Goal: Task Accomplishment & Management: Use online tool/utility

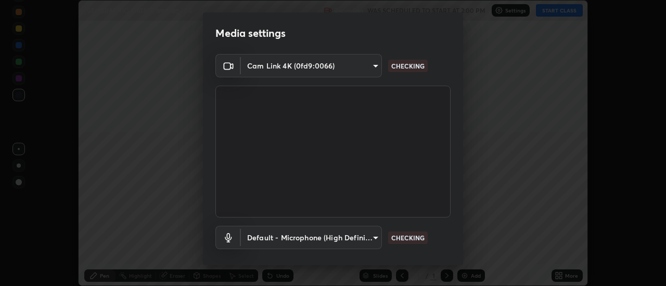
scroll to position [55, 0]
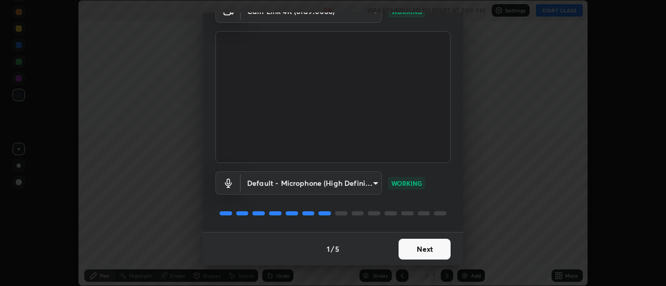
click at [427, 247] on button "Next" at bounding box center [424, 249] width 52 height 21
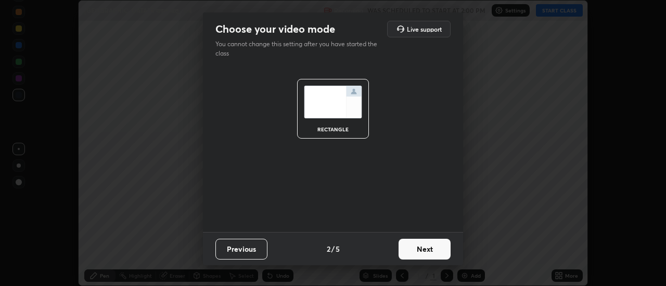
click at [428, 246] on button "Next" at bounding box center [424, 249] width 52 height 21
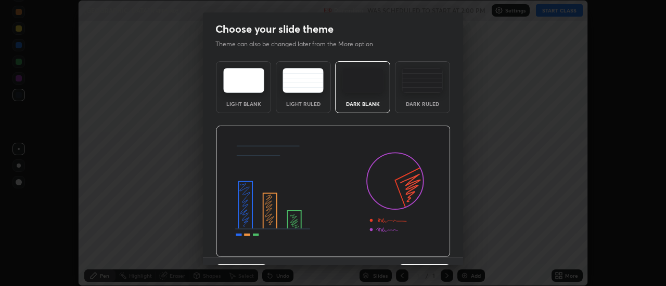
scroll to position [25, 0]
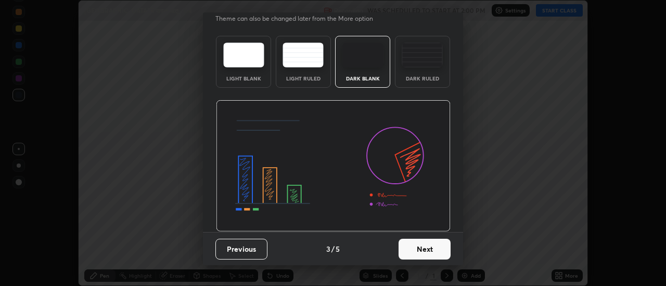
click at [416, 248] on button "Next" at bounding box center [424, 249] width 52 height 21
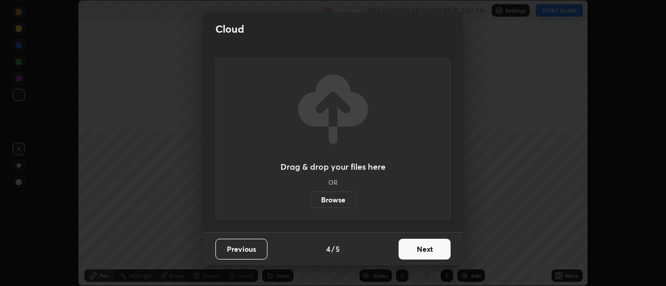
scroll to position [0, 0]
click at [423, 250] on button "Next" at bounding box center [424, 249] width 52 height 21
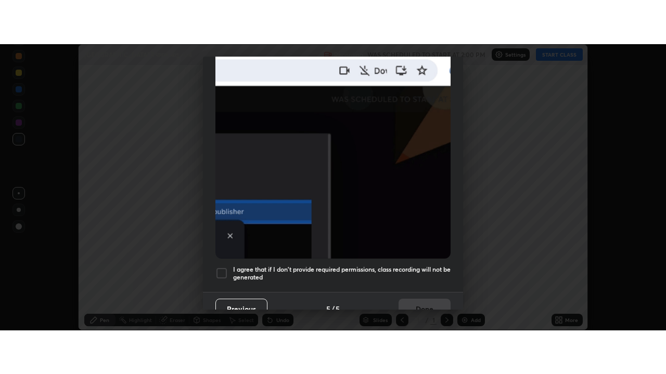
scroll to position [267, 0]
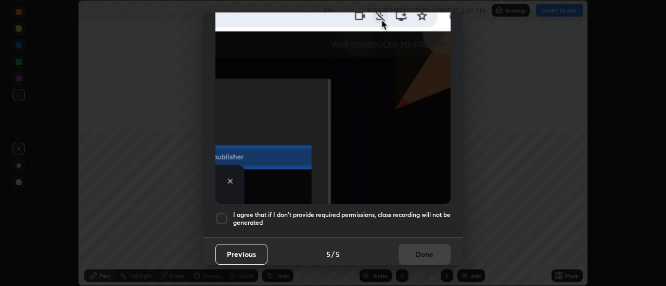
click at [223, 214] on div at bounding box center [221, 219] width 12 height 12
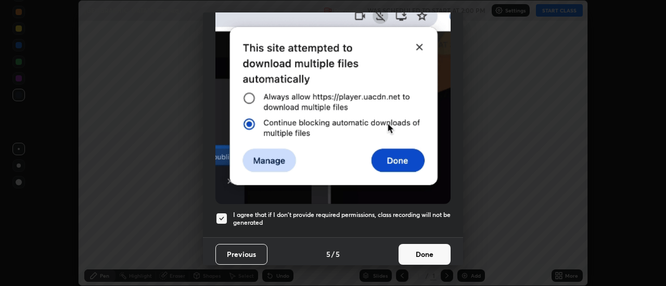
click at [416, 250] on button "Done" at bounding box center [424, 254] width 52 height 21
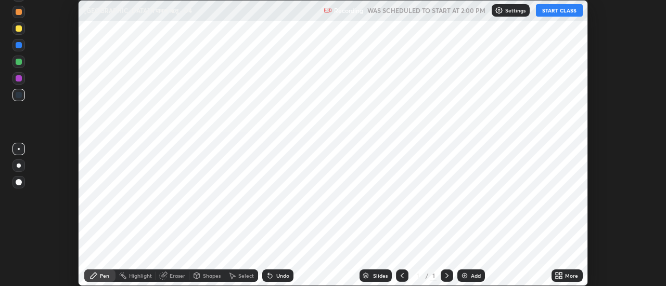
click at [559, 9] on button "START CLASS" at bounding box center [559, 10] width 47 height 12
click at [557, 277] on icon at bounding box center [556, 278] width 3 height 3
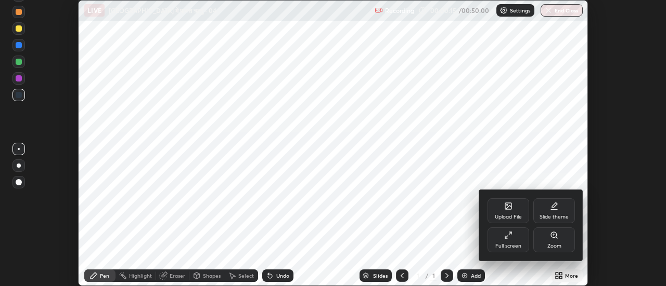
click at [511, 208] on icon at bounding box center [508, 206] width 6 height 6
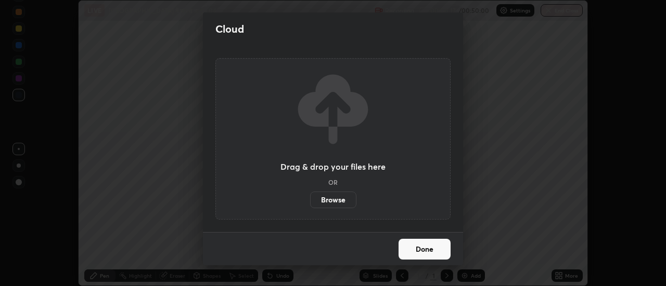
click at [336, 202] on label "Browse" at bounding box center [333, 200] width 46 height 17
click at [310, 202] on input "Browse" at bounding box center [310, 200] width 0 height 17
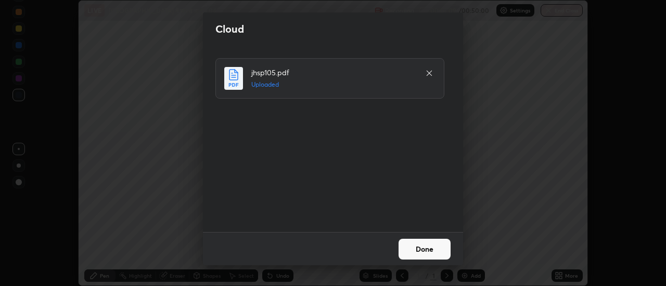
click at [424, 252] on button "Done" at bounding box center [424, 249] width 52 height 21
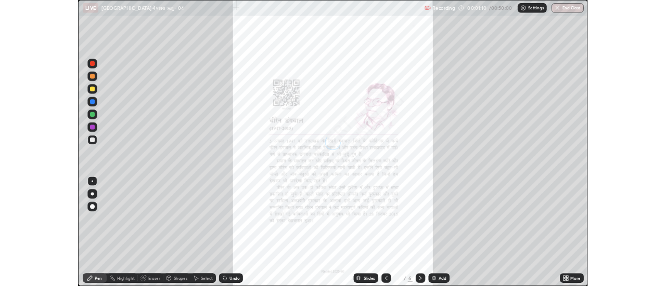
scroll to position [374, 666]
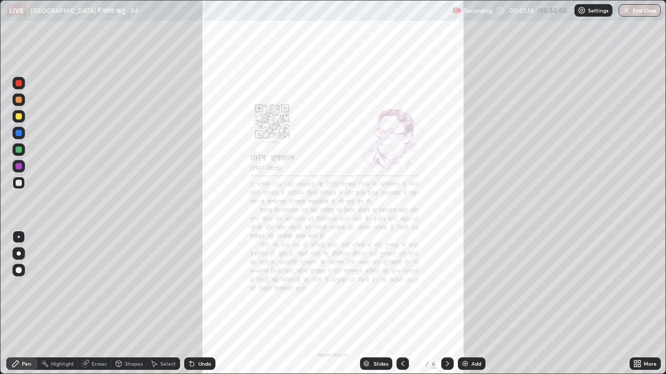
click at [636, 286] on icon at bounding box center [635, 362] width 3 height 3
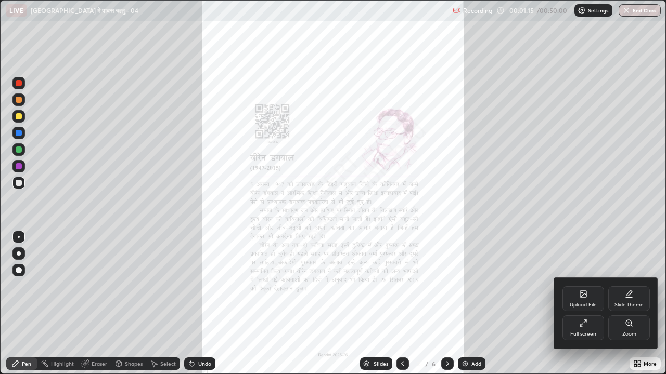
click at [584, 286] on div "Full screen" at bounding box center [583, 328] width 42 height 25
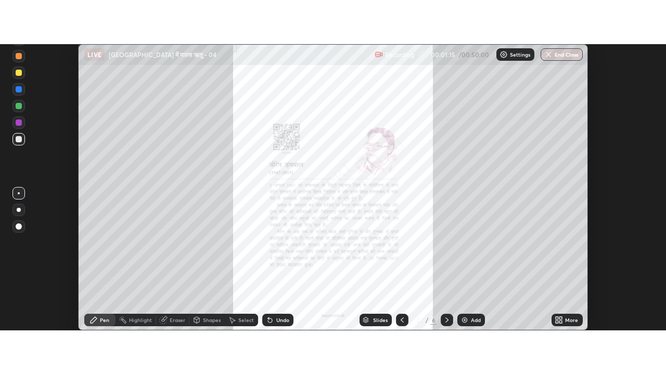
scroll to position [51708, 51329]
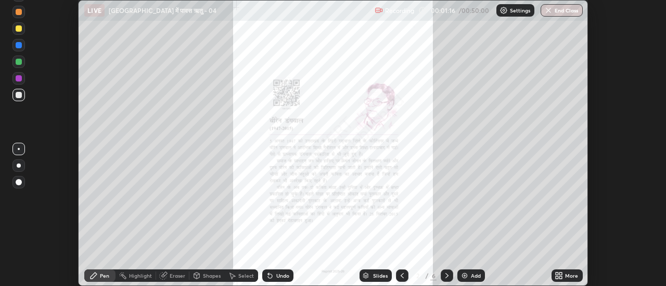
click at [565, 279] on div "More" at bounding box center [571, 275] width 13 height 5
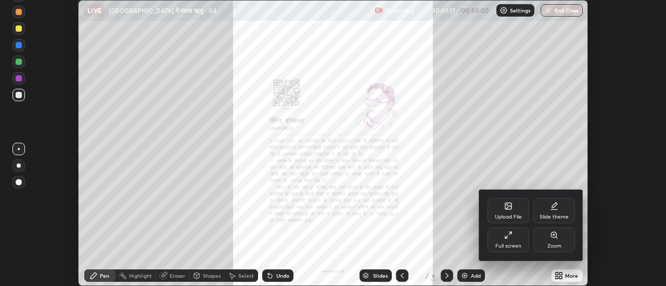
click at [554, 239] on icon at bounding box center [554, 235] width 8 height 8
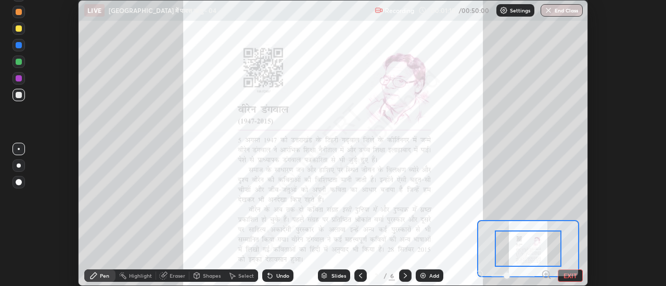
click at [545, 275] on icon at bounding box center [545, 275] width 3 height 0
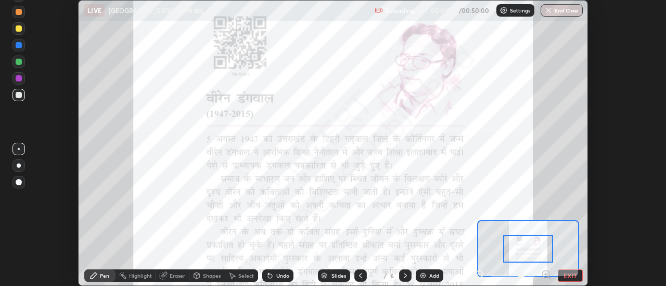
click at [545, 275] on icon at bounding box center [545, 275] width 3 height 0
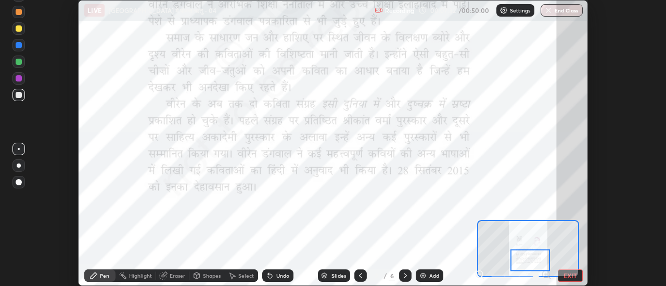
click at [405, 276] on icon at bounding box center [405, 276] width 8 height 8
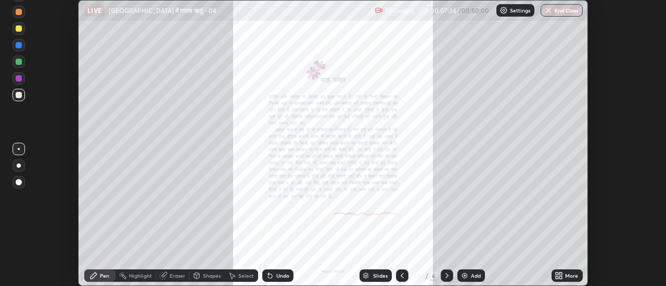
click at [560, 277] on icon at bounding box center [560, 278] width 3 height 3
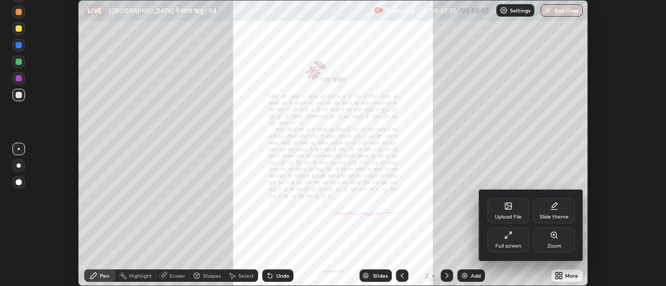
click at [556, 236] on icon at bounding box center [554, 235] width 6 height 6
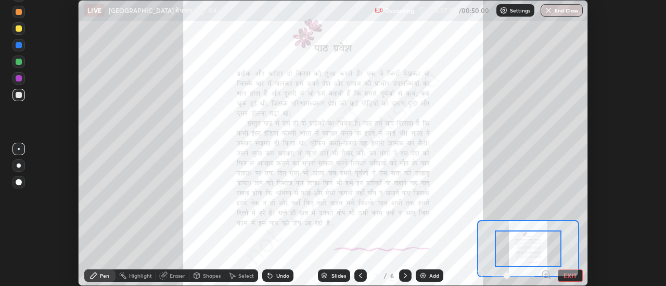
click at [545, 275] on icon at bounding box center [545, 275] width 3 height 0
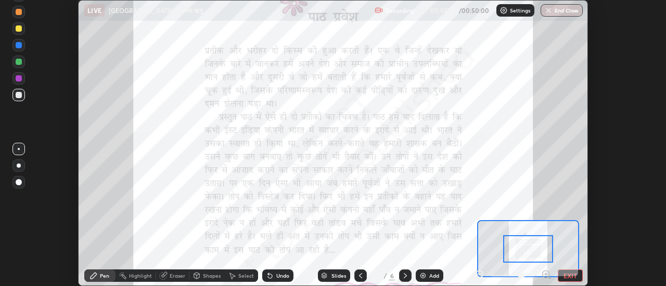
click at [546, 274] on icon at bounding box center [546, 275] width 10 height 10
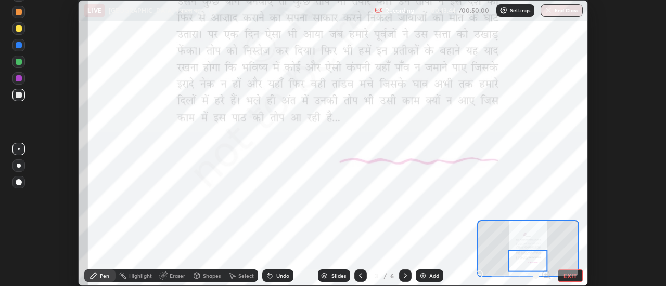
click at [403, 280] on div at bounding box center [405, 276] width 12 height 12
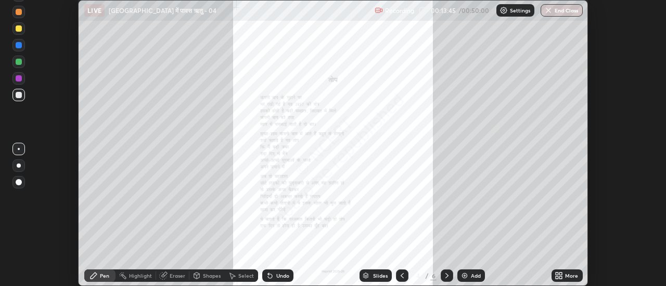
click at [445, 275] on icon at bounding box center [446, 276] width 8 height 8
click at [402, 278] on icon at bounding box center [402, 276] width 8 height 8
click at [561, 278] on icon at bounding box center [560, 278] width 3 height 3
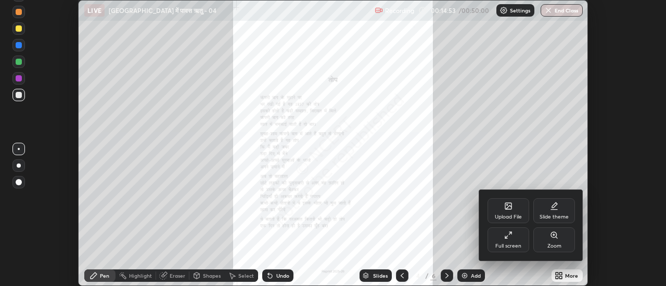
click at [509, 237] on icon at bounding box center [508, 235] width 8 height 8
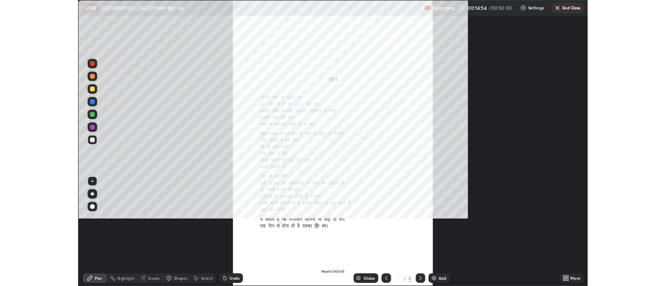
scroll to position [374, 666]
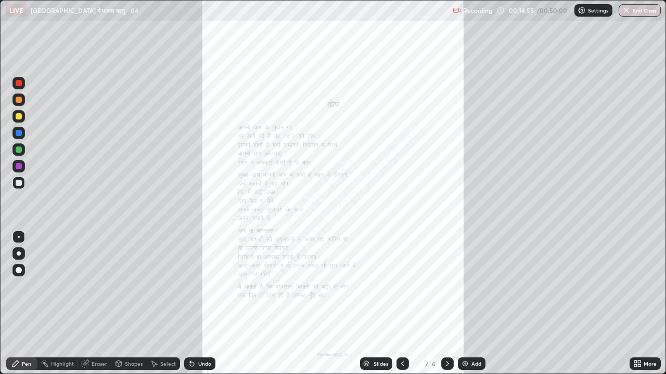
click at [635, 286] on icon at bounding box center [635, 362] width 3 height 3
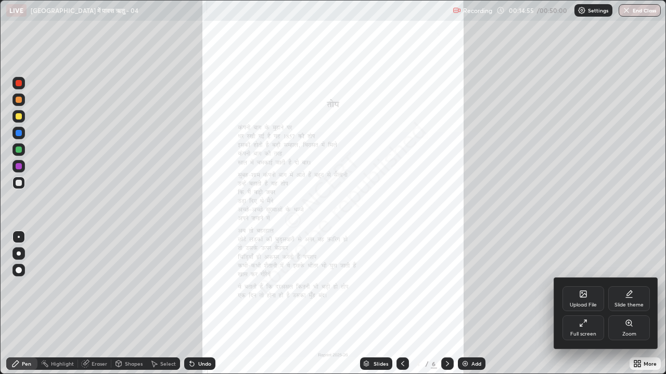
click at [625, 286] on icon at bounding box center [628, 323] width 8 height 8
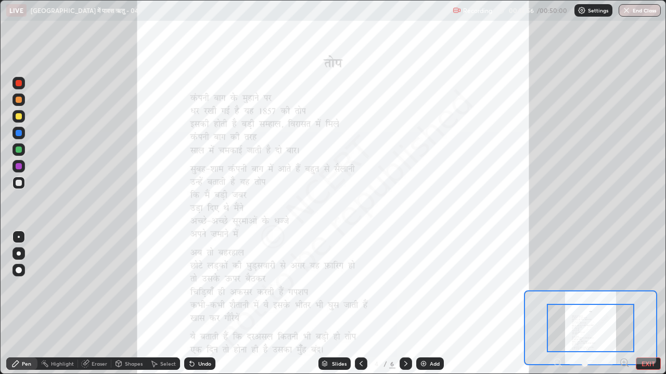
click at [623, 286] on icon at bounding box center [623, 362] width 3 height 0
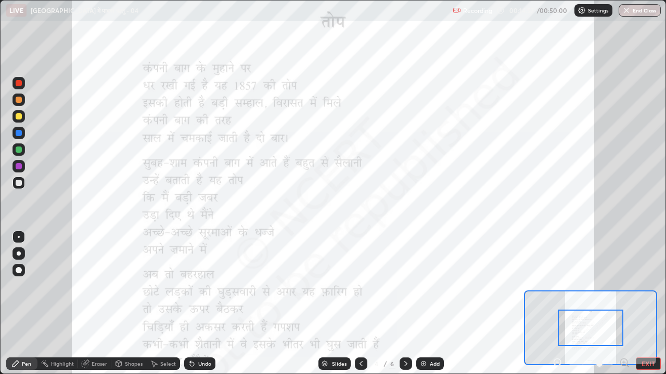
click at [623, 286] on icon at bounding box center [623, 362] width 3 height 0
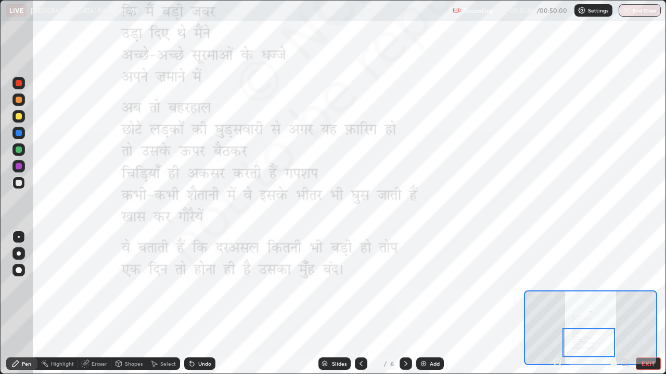
click at [646, 286] on button "EXIT" at bounding box center [647, 364] width 25 height 12
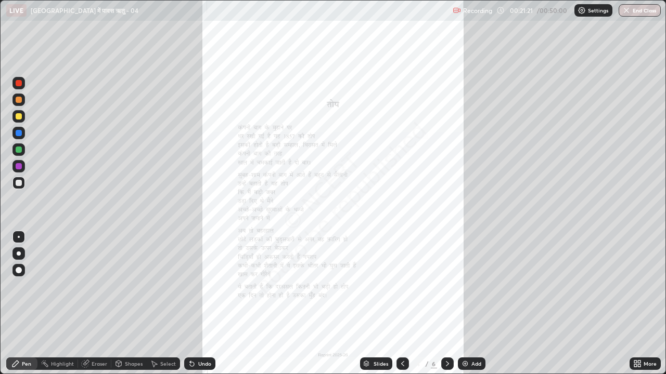
click at [640, 286] on icon at bounding box center [638, 362] width 3 height 3
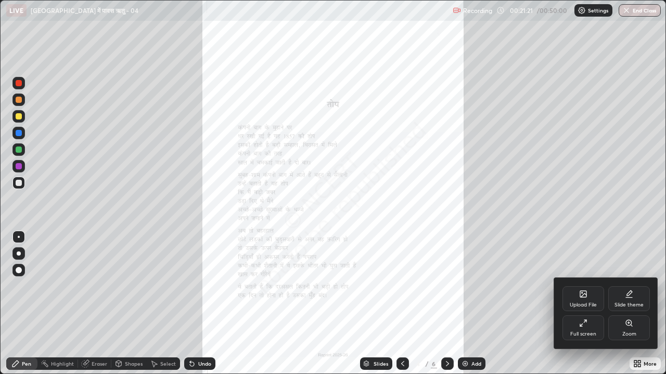
click at [586, 286] on icon at bounding box center [583, 294] width 8 height 8
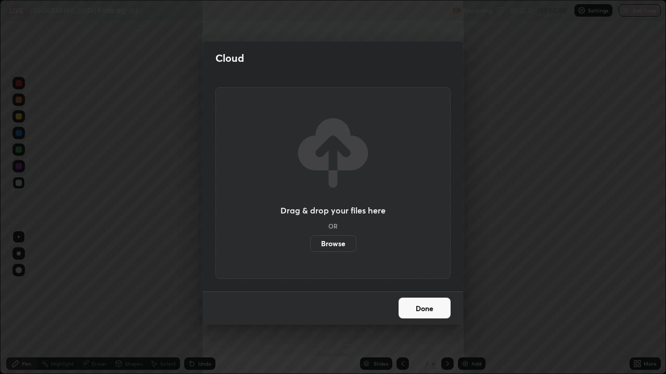
click at [547, 248] on div "Cloud Drag & drop your files here OR Browse Done" at bounding box center [333, 187] width 666 height 374
click at [338, 240] on label "Browse" at bounding box center [333, 244] width 46 height 17
click at [310, 240] on input "Browse" at bounding box center [310, 244] width 0 height 17
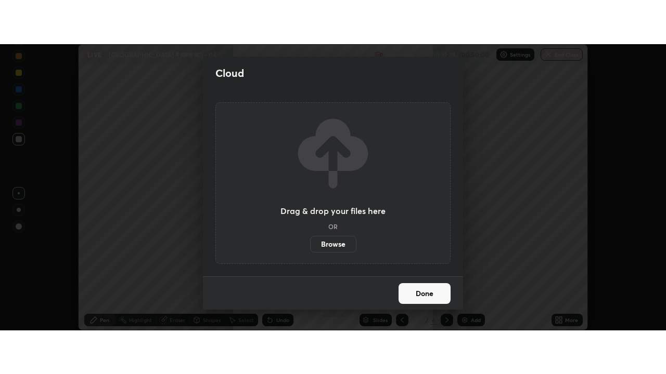
scroll to position [51708, 51329]
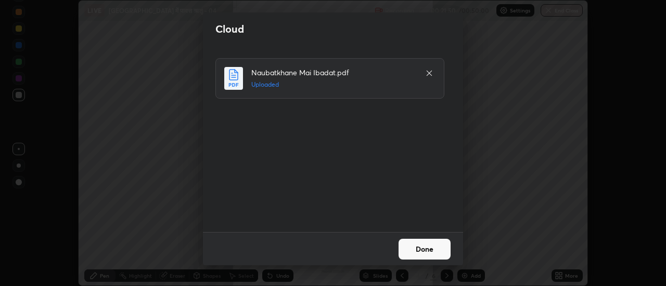
click at [428, 246] on button "Done" at bounding box center [424, 249] width 52 height 21
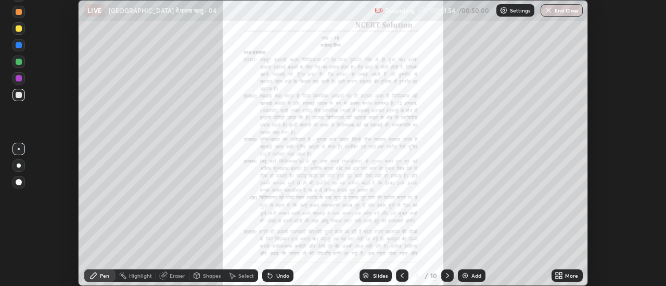
click at [562, 276] on icon at bounding box center [560, 274] width 3 height 3
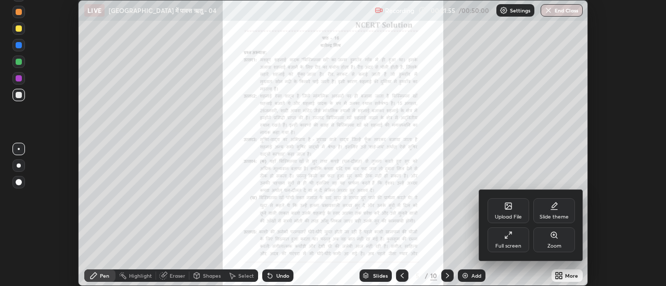
click at [510, 234] on icon at bounding box center [508, 235] width 8 height 8
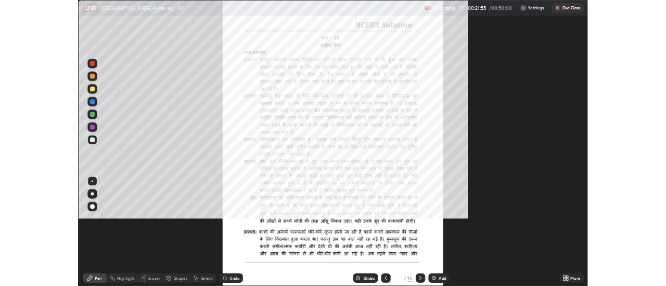
scroll to position [374, 666]
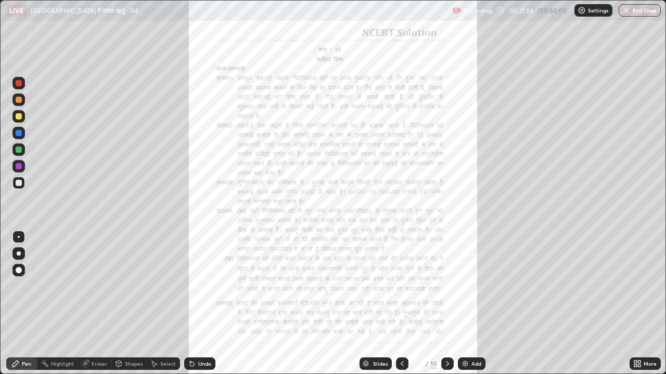
click at [636, 286] on icon at bounding box center [635, 362] width 3 height 3
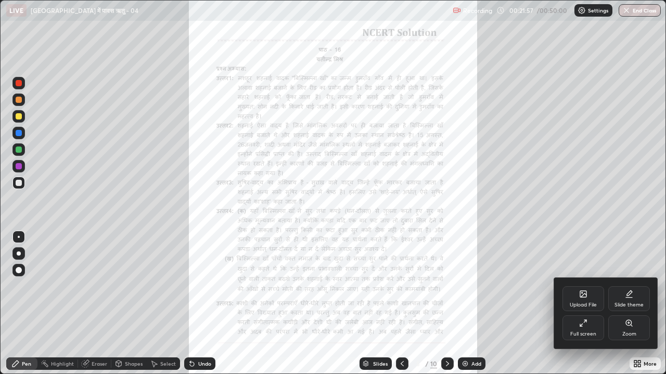
click at [628, 286] on icon at bounding box center [628, 323] width 6 height 6
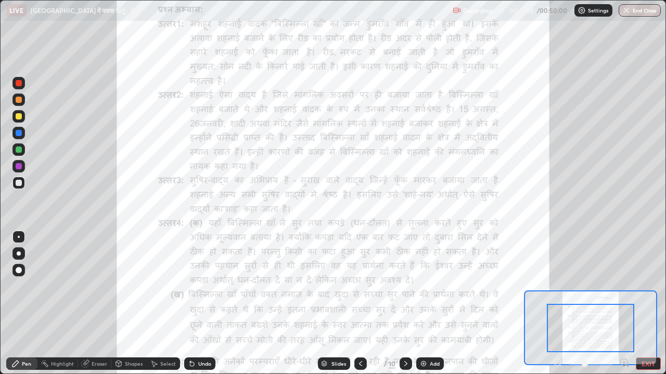
click at [624, 286] on icon at bounding box center [624, 363] width 10 height 10
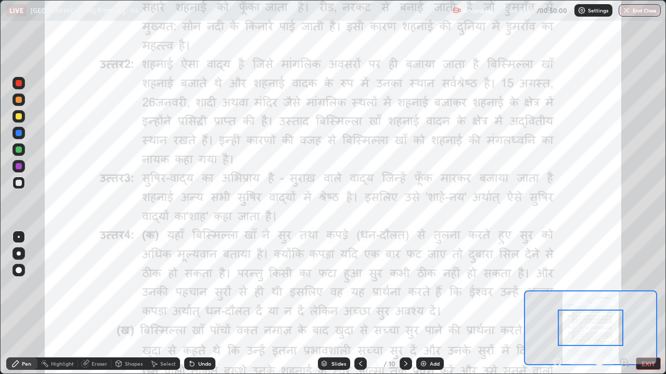
click at [623, 286] on icon at bounding box center [623, 362] width 3 height 0
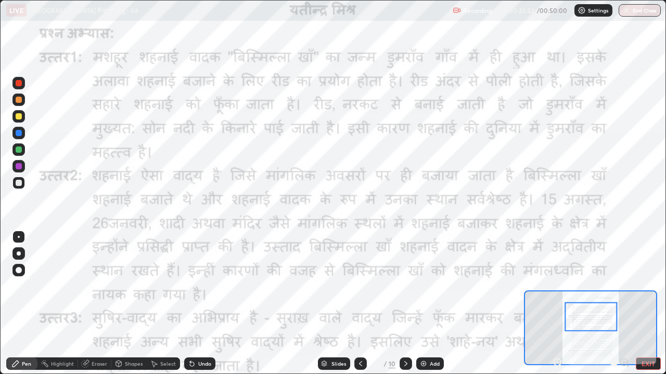
click at [643, 286] on button "EXIT" at bounding box center [647, 364] width 25 height 12
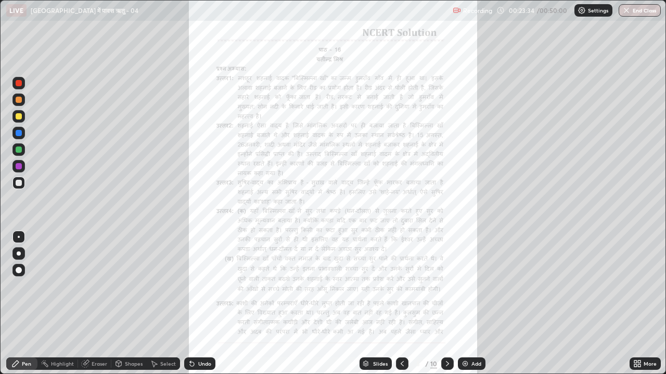
click at [636, 286] on icon at bounding box center [635, 365] width 3 height 3
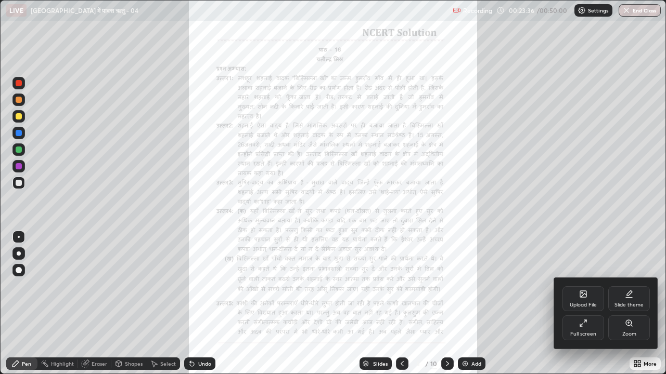
click at [582, 286] on icon at bounding box center [581, 293] width 1 height 1
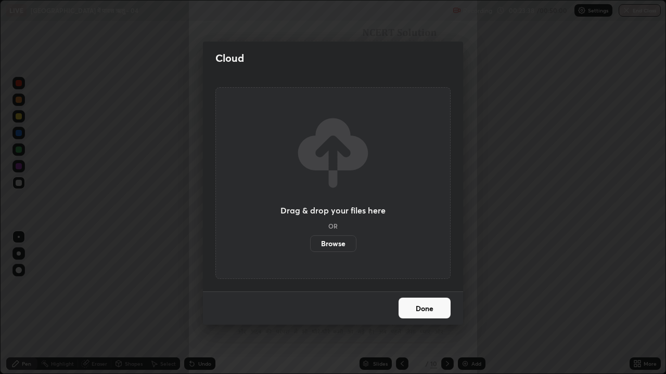
click at [337, 245] on label "Browse" at bounding box center [333, 244] width 46 height 17
click at [310, 245] on input "Browse" at bounding box center [310, 244] width 0 height 17
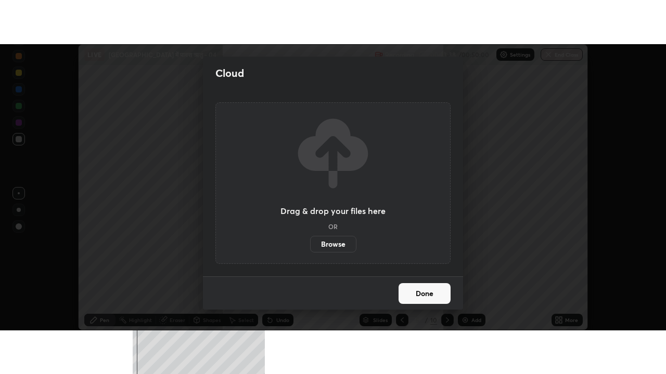
scroll to position [51708, 51329]
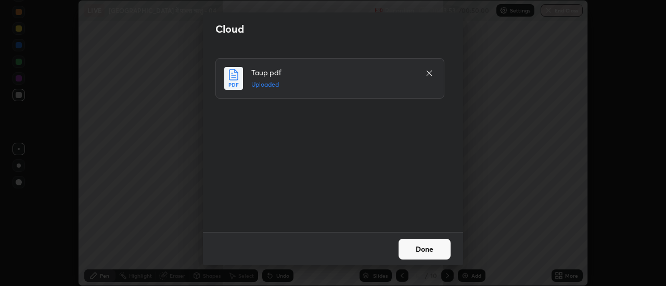
click at [426, 250] on button "Done" at bounding box center [424, 249] width 52 height 21
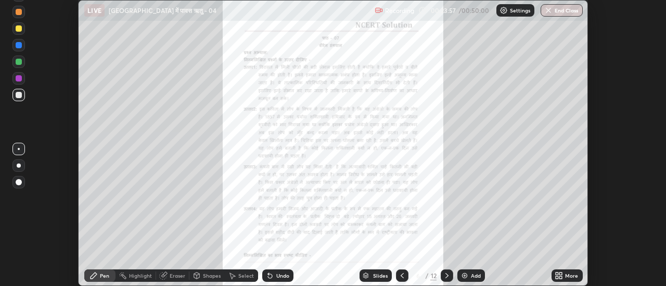
click at [556, 279] on icon at bounding box center [556, 278] width 3 height 3
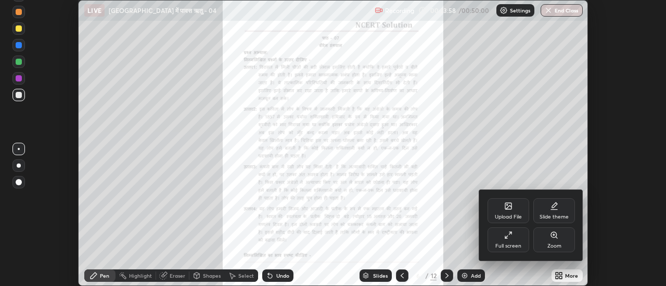
click at [509, 237] on icon at bounding box center [508, 235] width 8 height 8
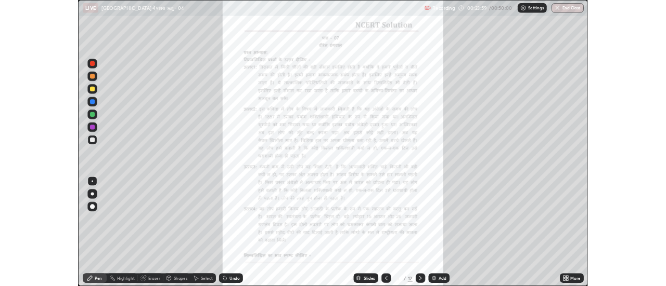
scroll to position [374, 666]
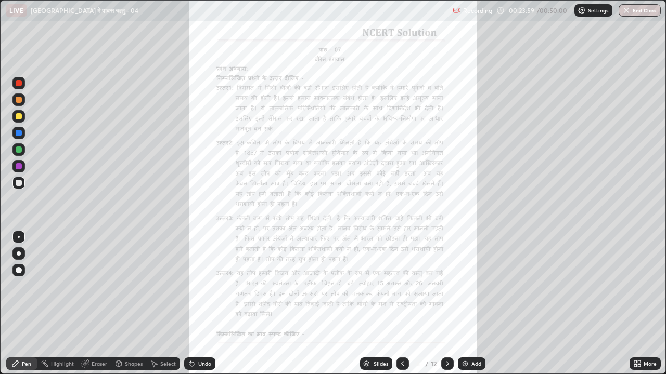
click at [635, 286] on icon at bounding box center [635, 365] width 3 height 3
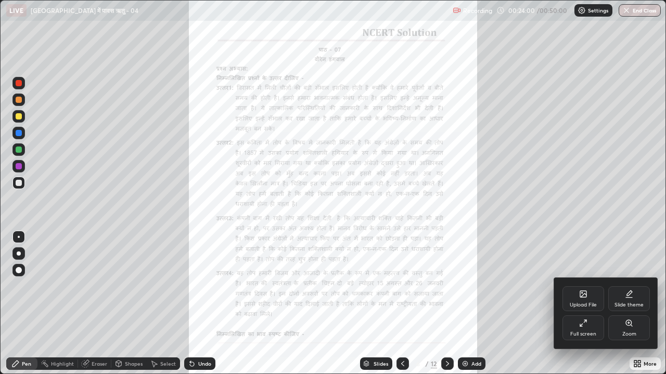
click at [627, 286] on icon at bounding box center [628, 323] width 8 height 8
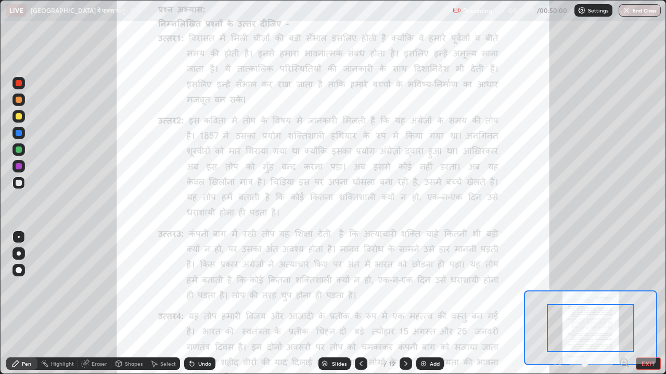
click at [623, 286] on icon at bounding box center [623, 362] width 3 height 0
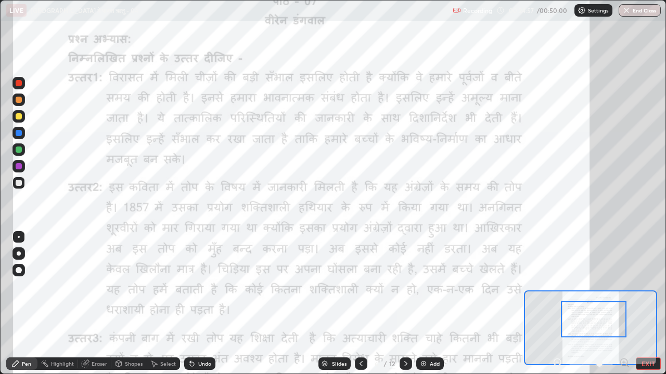
click at [19, 84] on div at bounding box center [19, 83] width 6 height 6
click at [628, 10] on img "button" at bounding box center [626, 10] width 8 height 8
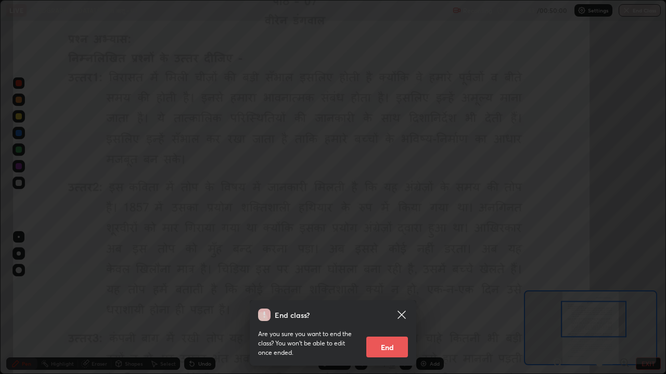
click at [393, 286] on button "End" at bounding box center [387, 347] width 42 height 21
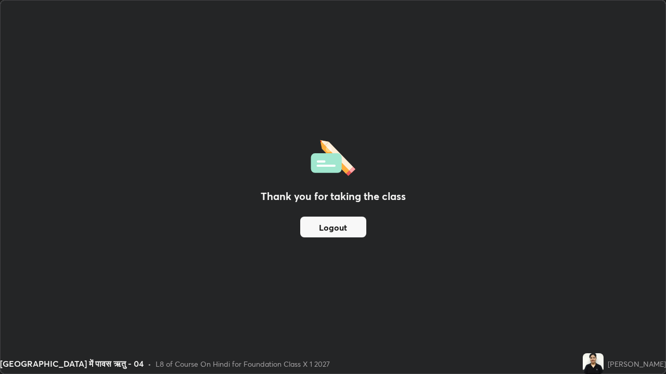
click at [338, 225] on button "Logout" at bounding box center [333, 227] width 66 height 21
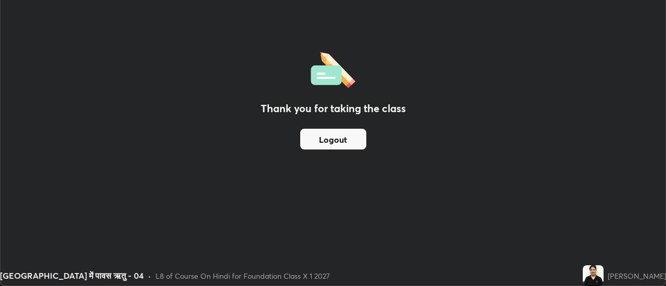
scroll to position [51708, 51329]
